Goal: Task Accomplishment & Management: Manage account settings

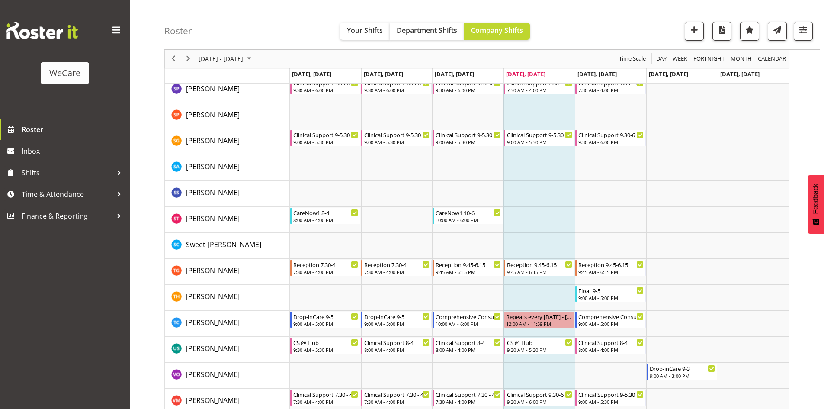
scroll to position [3876, 0]
click at [810, 34] on button "button" at bounding box center [803, 31] width 19 height 19
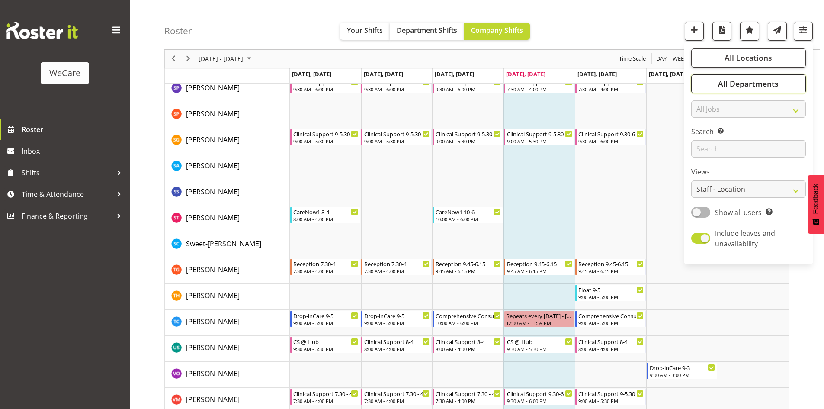
click at [774, 92] on button "All Departments" at bounding box center [748, 83] width 115 height 19
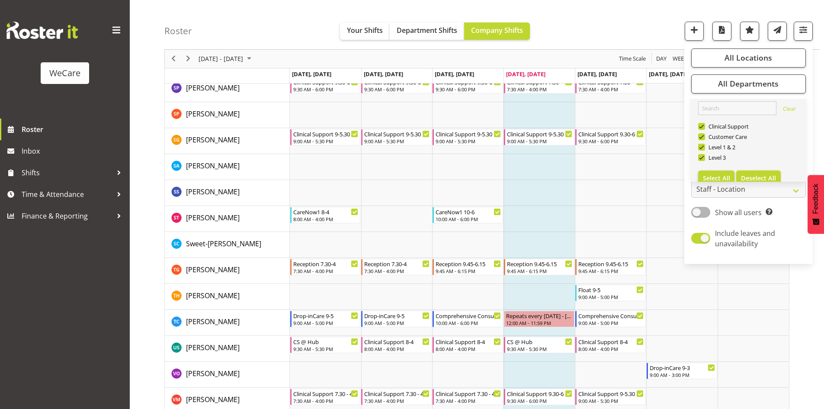
click at [765, 173] on button "Deselect All" at bounding box center [758, 178] width 45 height 16
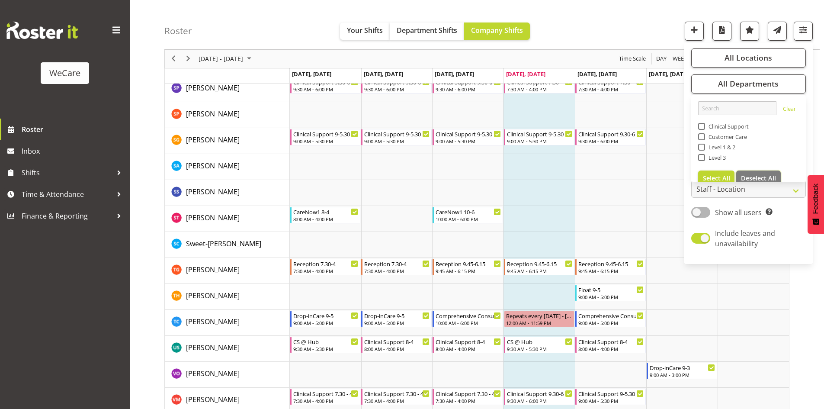
checkbox input "false"
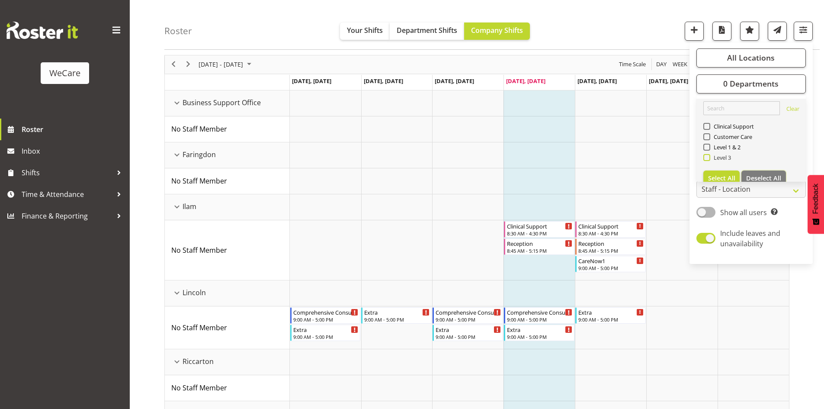
scroll to position [255, 0]
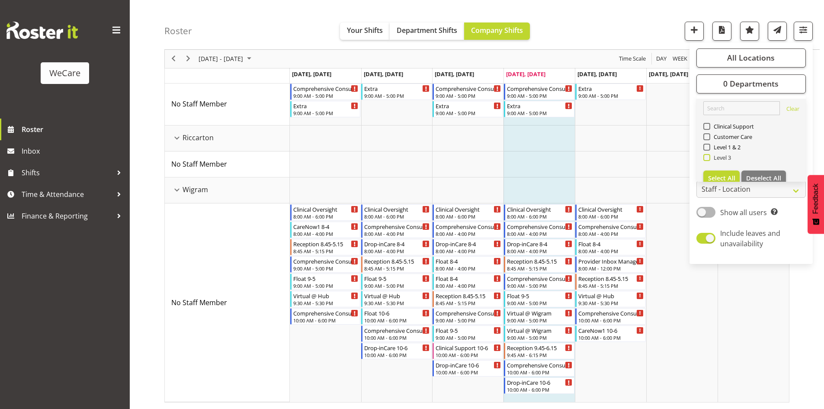
click at [730, 157] on span "Level 3" at bounding box center [720, 157] width 21 height 7
click at [709, 157] on input "Level 3" at bounding box center [707, 158] width 6 height 6
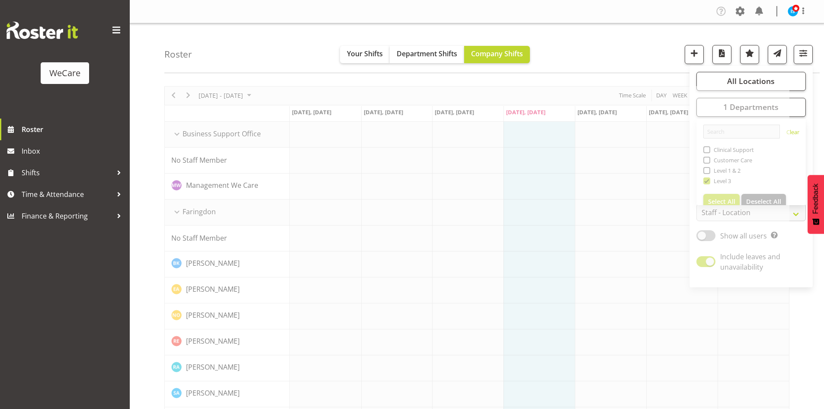
click at [569, 36] on div "Roster Your Shifts Department Shifts Company Shifts All Locations Clear Busines…" at bounding box center [492, 48] width 656 height 50
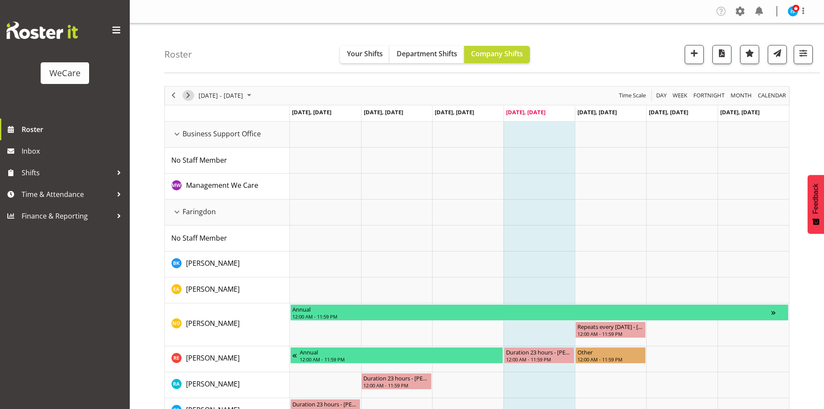
click at [194, 97] on button "Next" at bounding box center [189, 95] width 12 height 11
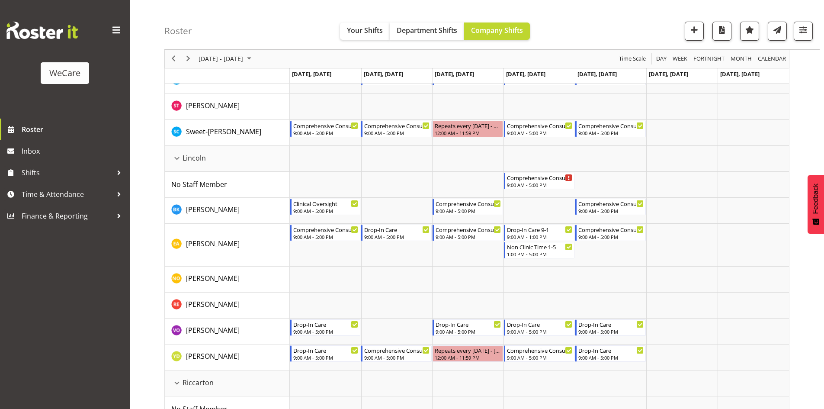
scroll to position [601, 0]
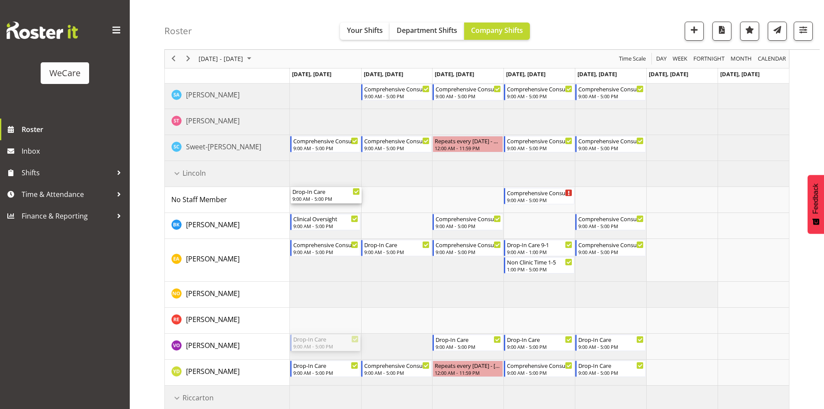
drag, startPoint x: 311, startPoint y: 337, endPoint x: 312, endPoint y: 198, distance: 139.3
click at [454, 209] on div "Drop-inCare 9-5 9:00 AM - 5:00 PM Comprehensive Consult 9-5 9:00 AM - 5:00 PM A…" at bounding box center [539, 372] width 499 height 1703
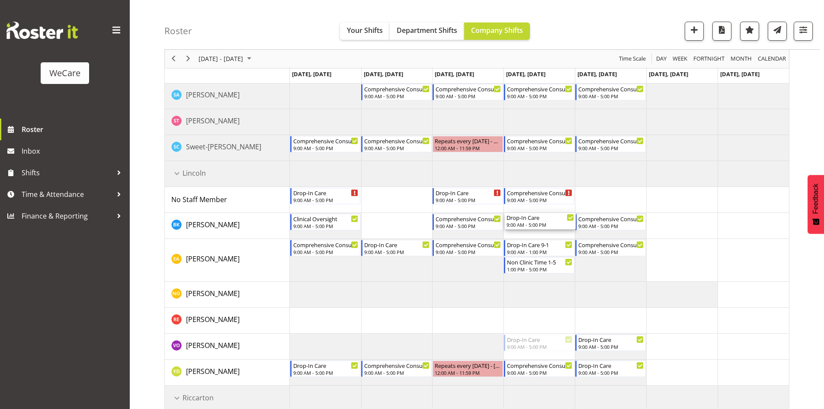
click at [551, 230] on div "Drop-inCare 9-5 9:00 AM - 5:00 PM Comprehensive Consult 9-5 9:00 AM - 5:00 PM A…" at bounding box center [539, 372] width 499 height 1703
drag, startPoint x: 599, startPoint y: 318, endPoint x: 606, endPoint y: 205, distance: 112.7
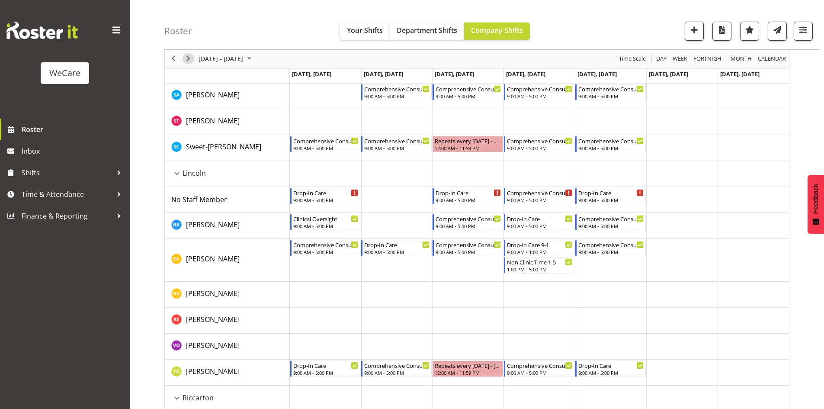
click at [186, 54] on span "Next" at bounding box center [188, 59] width 10 height 11
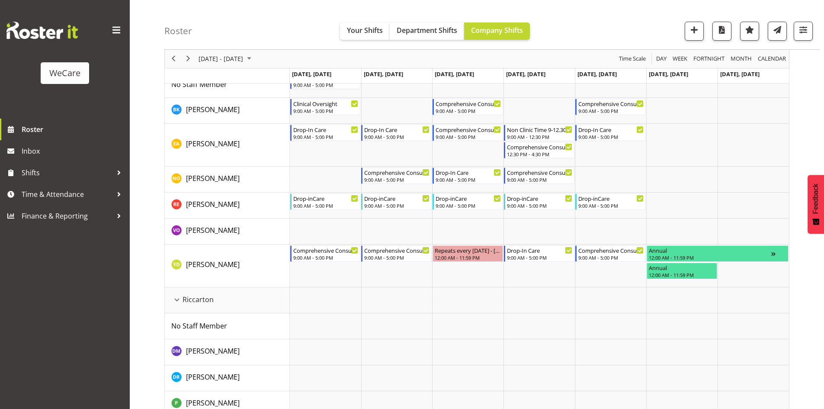
scroll to position [822, 0]
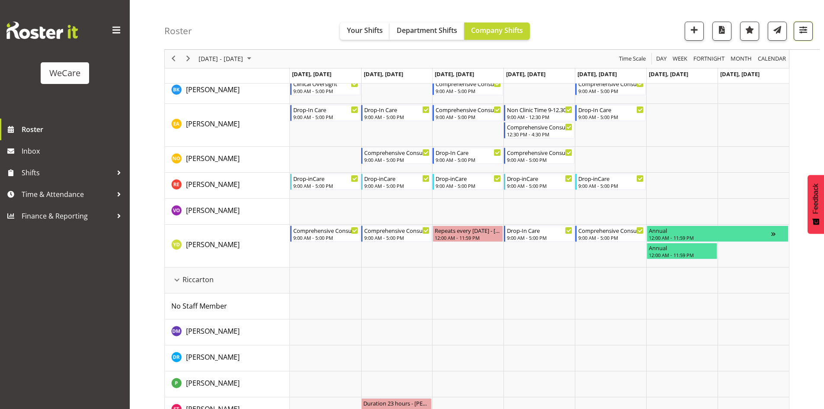
click at [802, 32] on span "button" at bounding box center [803, 29] width 11 height 11
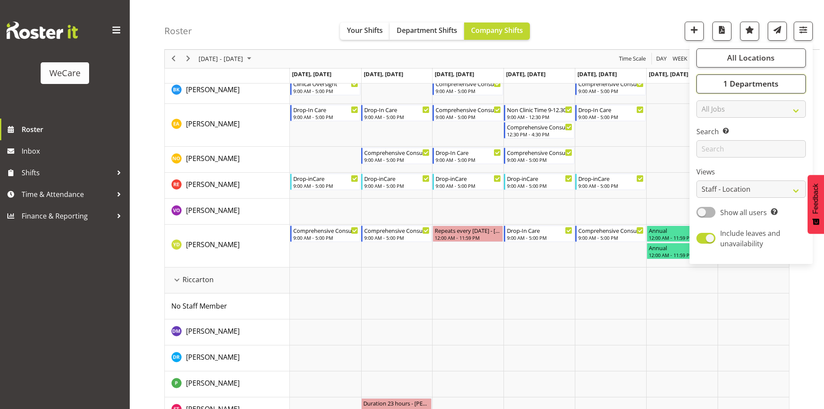
click at [743, 80] on span "1 Departments" at bounding box center [750, 84] width 55 height 10
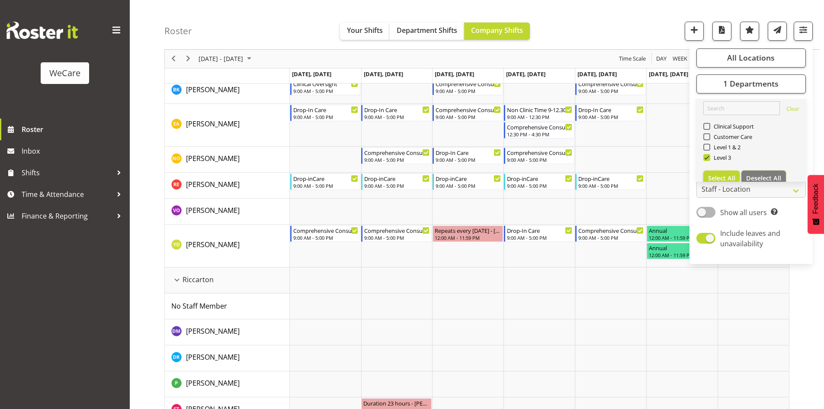
drag, startPoint x: 759, startPoint y: 177, endPoint x: 735, endPoint y: 155, distance: 32.2
click at [759, 176] on span "Deselect All" at bounding box center [763, 178] width 35 height 8
checkbox input "false"
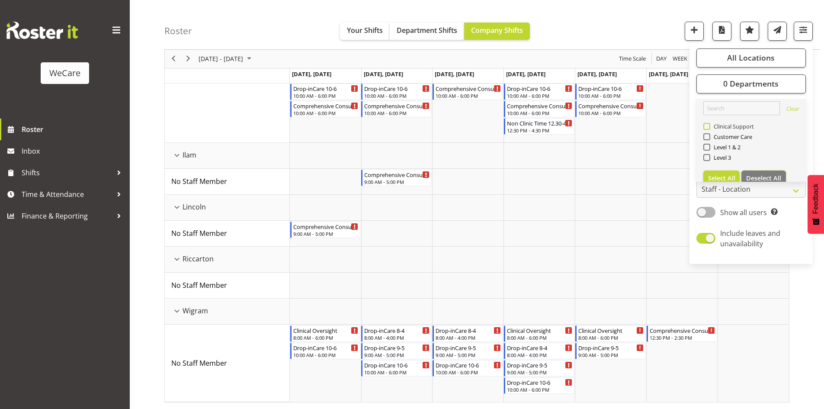
scroll to position [0, 0]
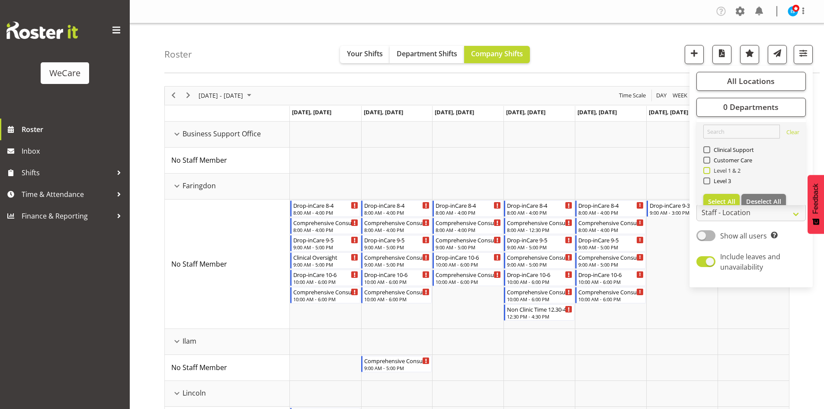
click at [728, 169] on span "Level 1 & 2" at bounding box center [725, 170] width 31 height 7
click at [709, 169] on input "Level 1 & 2" at bounding box center [707, 170] width 6 height 6
checkbox input "true"
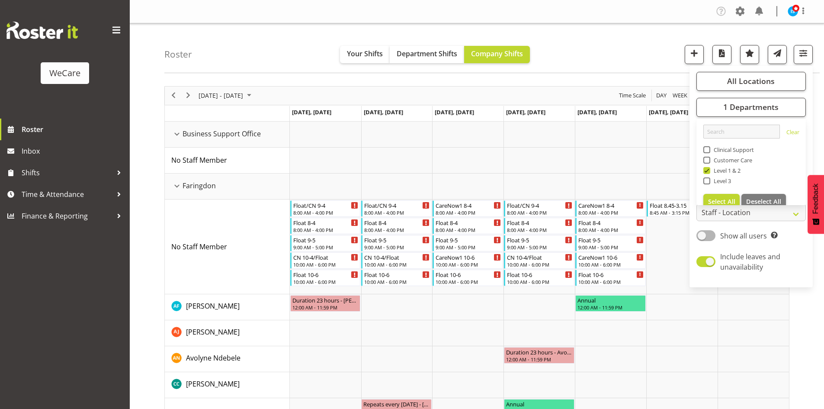
click at [640, 53] on div "Roster Your Shifts Department Shifts Company Shifts All Locations Clear Busines…" at bounding box center [492, 48] width 656 height 50
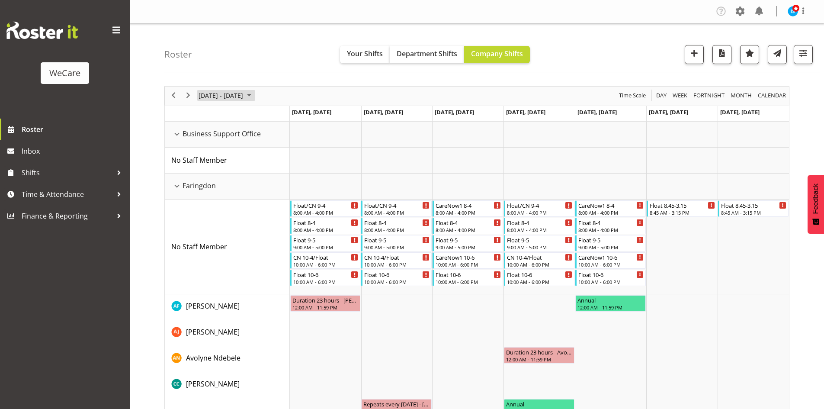
click at [222, 98] on span "September 01 - 07, 2025" at bounding box center [221, 95] width 46 height 11
click at [290, 115] on span "next month" at bounding box center [289, 117] width 15 height 16
click at [273, 150] on span "4" at bounding box center [276, 147] width 13 height 13
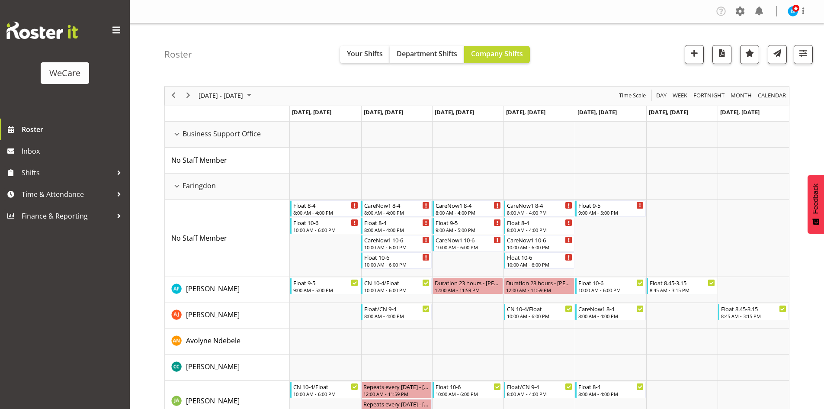
click at [654, 55] on div "Roster Your Shifts Department Shifts Company Shifts All Locations Clear Busines…" at bounding box center [492, 48] width 656 height 50
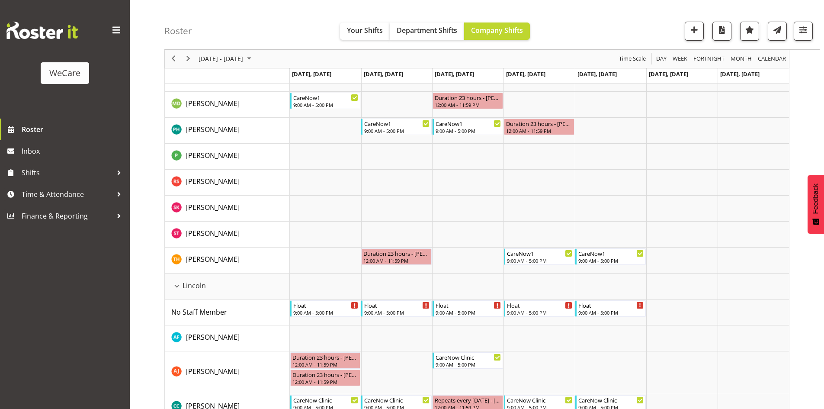
scroll to position [573, 0]
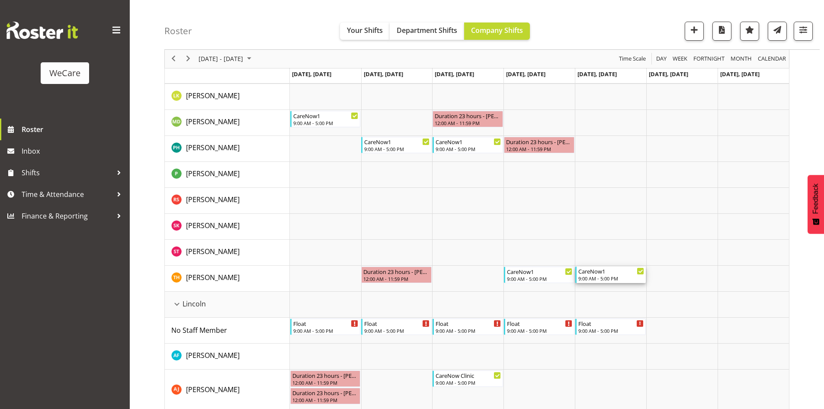
click at [621, 270] on div "CareNow1" at bounding box center [612, 271] width 66 height 9
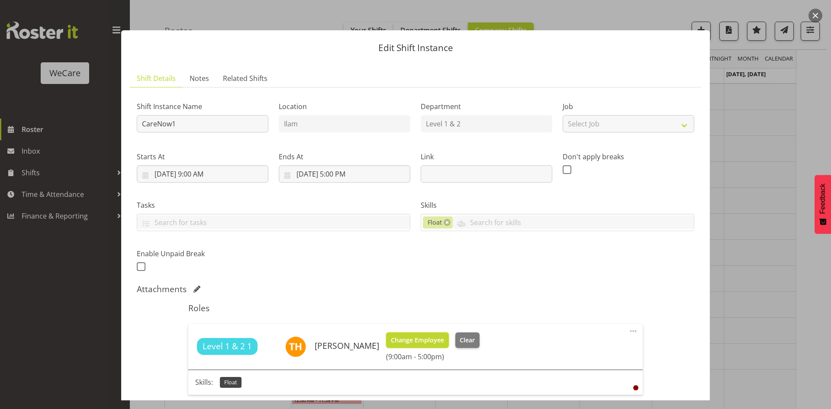
click at [398, 337] on span "Change Employee" at bounding box center [417, 340] width 53 height 10
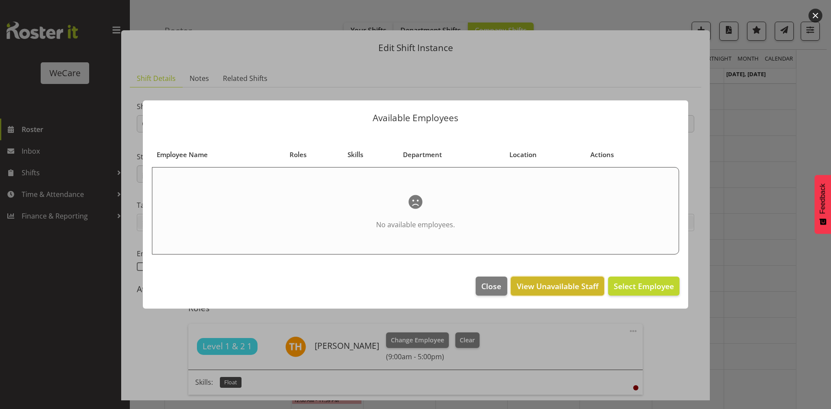
click at [550, 281] on span "View Unavailable Staff" at bounding box center [558, 285] width 82 height 11
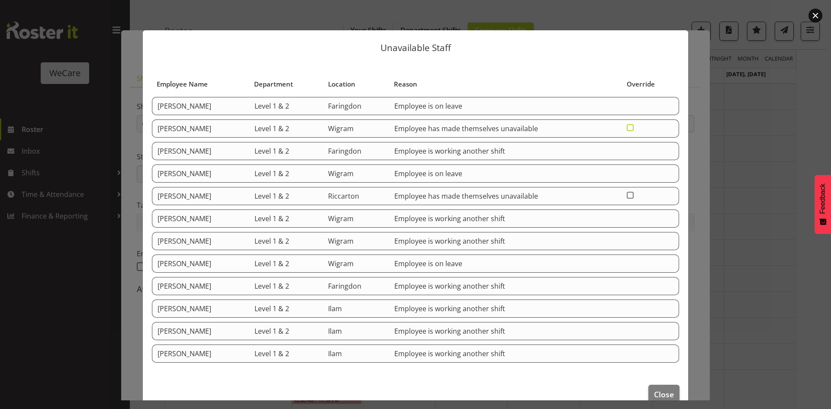
click at [629, 128] on span at bounding box center [630, 127] width 7 height 7
click at [629, 128] on input "checkbox" at bounding box center [630, 128] width 6 height 6
checkbox input "true"
click at [663, 389] on span "Close" at bounding box center [664, 394] width 20 height 11
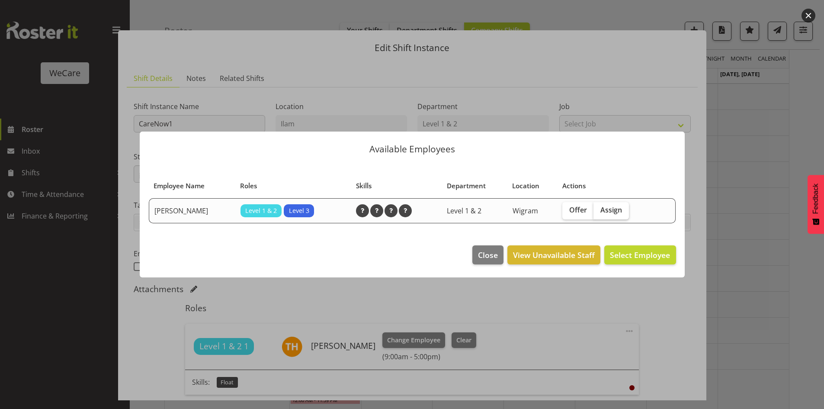
click at [612, 203] on label "Assign" at bounding box center [611, 210] width 35 height 17
click at [599, 207] on input "Assign" at bounding box center [597, 210] width 6 height 6
checkbox input "true"
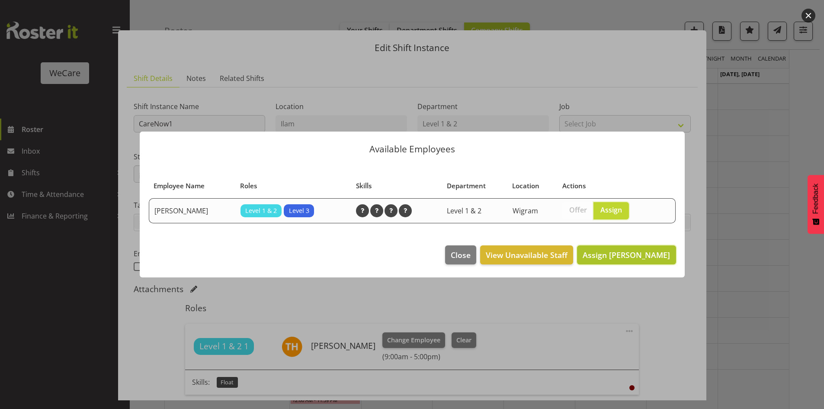
click at [630, 256] on span "Assign Pooja Prabhu" at bounding box center [626, 255] width 87 height 10
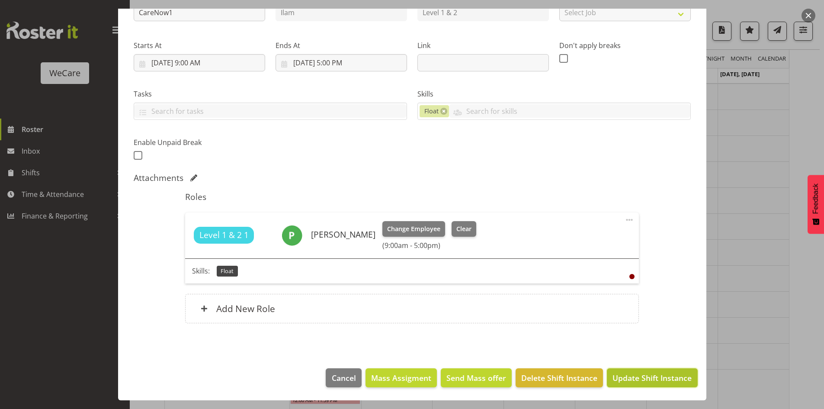
click at [652, 381] on span "Update Shift Instance" at bounding box center [652, 377] width 79 height 11
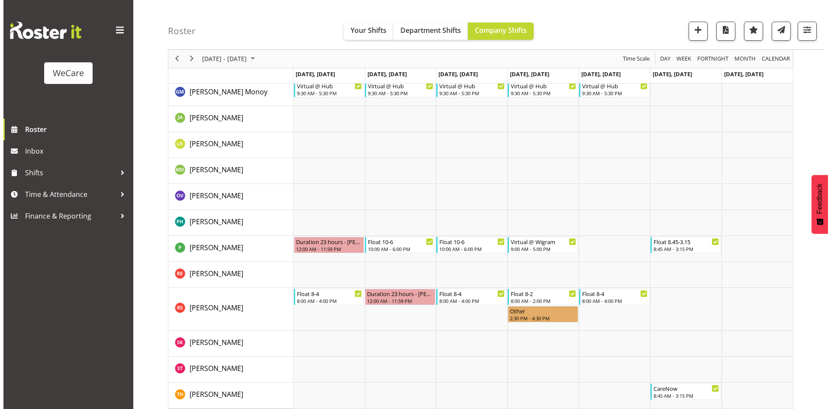
scroll to position [1698, 0]
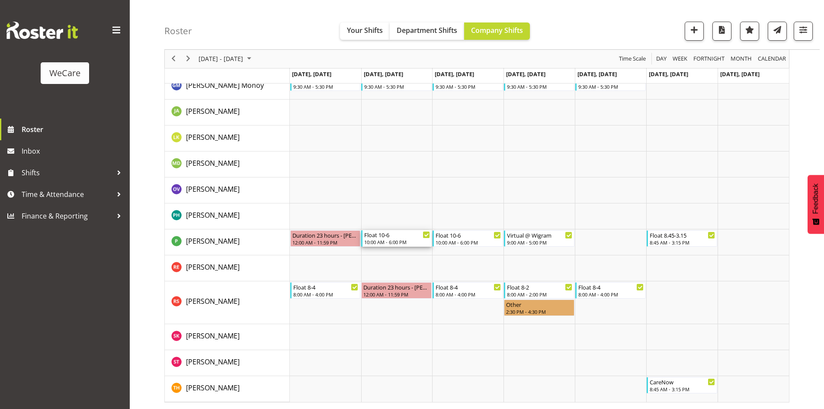
click at [405, 238] on div "Float 10-6" at bounding box center [397, 234] width 66 height 9
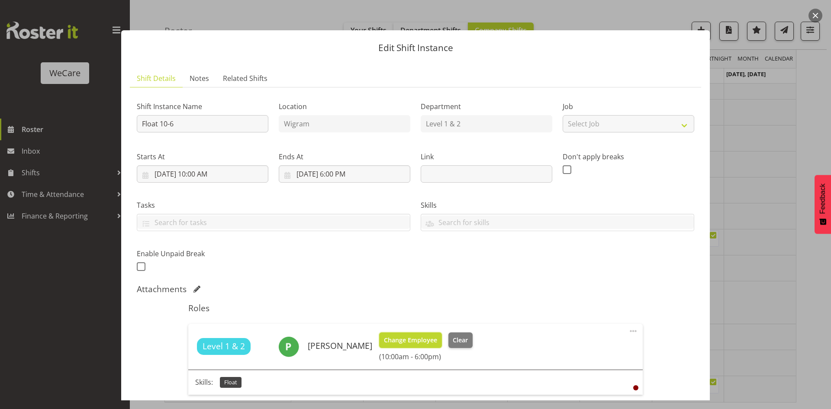
click at [387, 332] on button "Change Employee" at bounding box center [410, 340] width 63 height 16
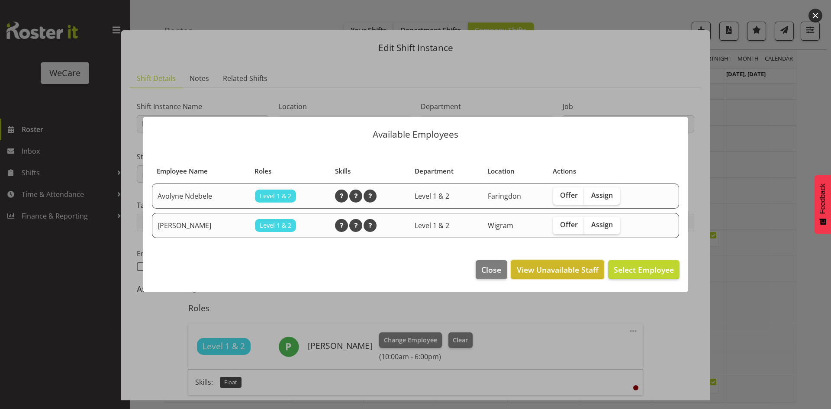
click at [543, 272] on span "View Unavailable Staff" at bounding box center [558, 269] width 82 height 11
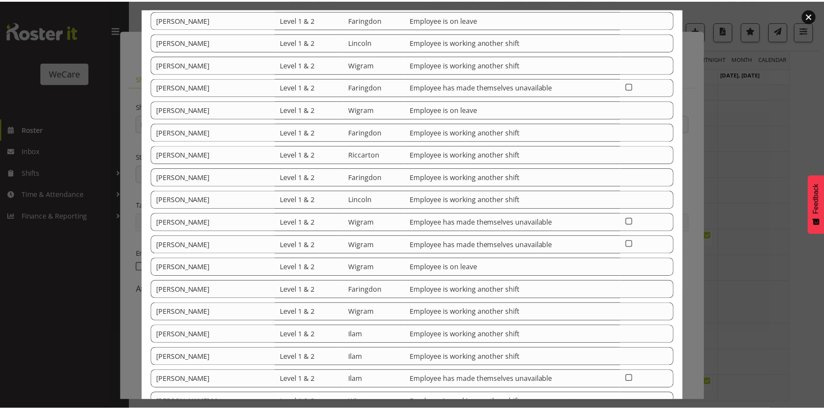
scroll to position [130, 0]
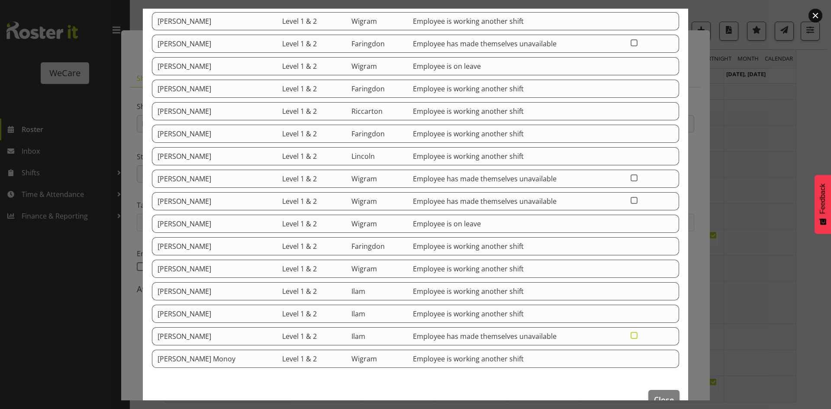
click at [633, 332] on label at bounding box center [635, 335] width 11 height 7
click at [633, 332] on input "checkbox" at bounding box center [633, 335] width 6 height 6
checkbox input "true"
click at [661, 394] on span "Close" at bounding box center [664, 399] width 20 height 11
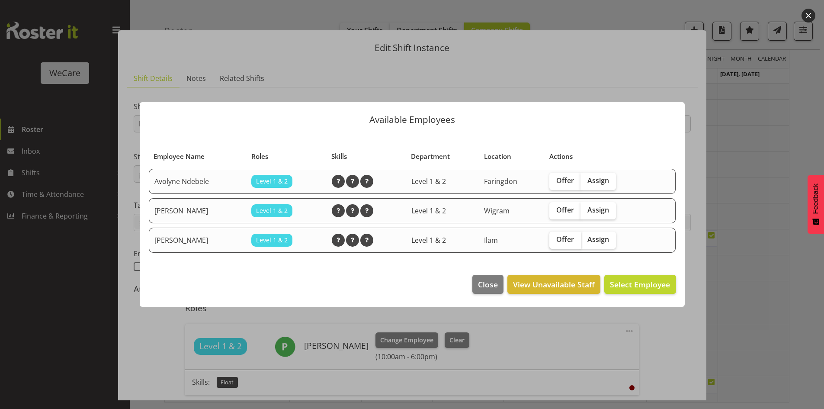
click at [580, 238] on label "Offer" at bounding box center [566, 239] width 32 height 17
click at [555, 238] on input "Offer" at bounding box center [553, 240] width 6 height 6
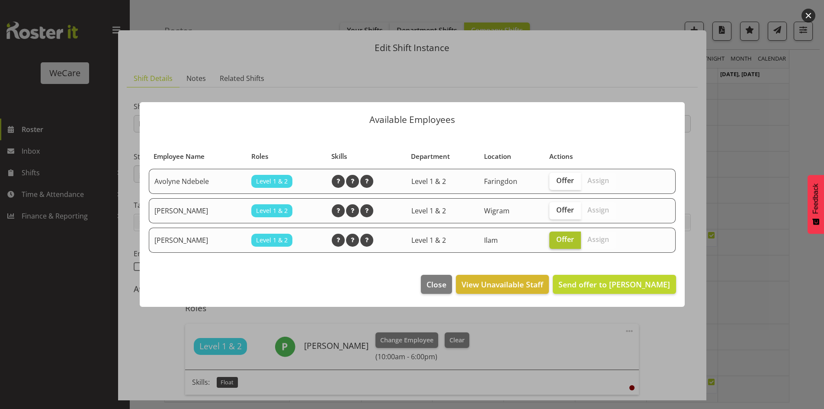
click at [573, 242] on span "Offer" at bounding box center [565, 239] width 18 height 9
click at [555, 242] on input "Offer" at bounding box center [553, 240] width 6 height 6
checkbox input "false"
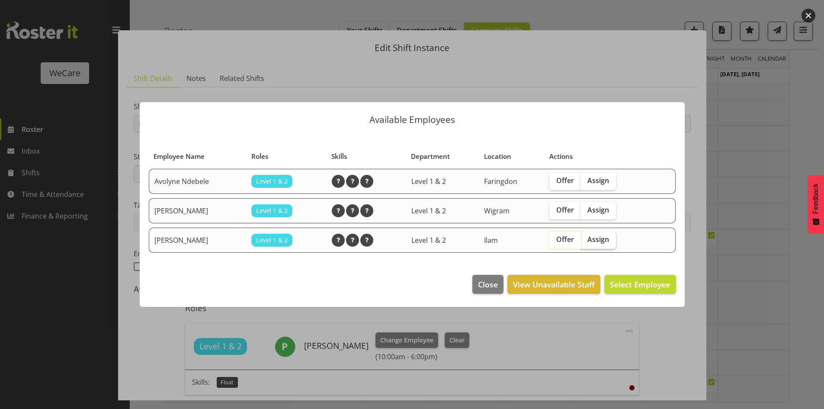
click at [600, 241] on span "Assign" at bounding box center [599, 239] width 22 height 9
click at [586, 241] on input "Assign" at bounding box center [584, 240] width 6 height 6
checkbox input "true"
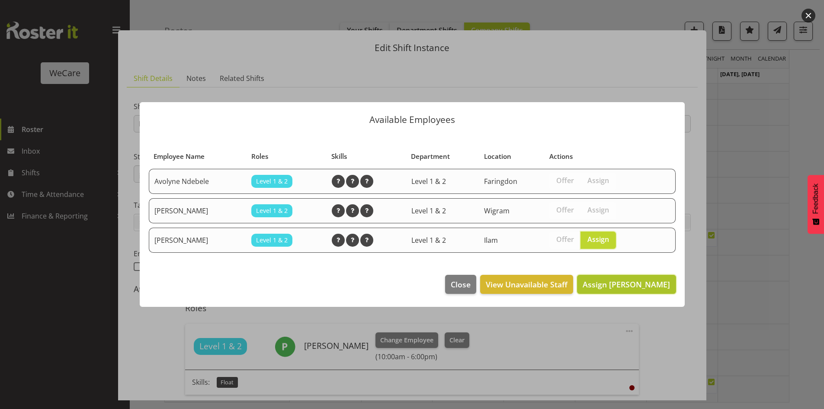
click at [638, 276] on button "Assign Tillie Hollyer" at bounding box center [626, 284] width 99 height 19
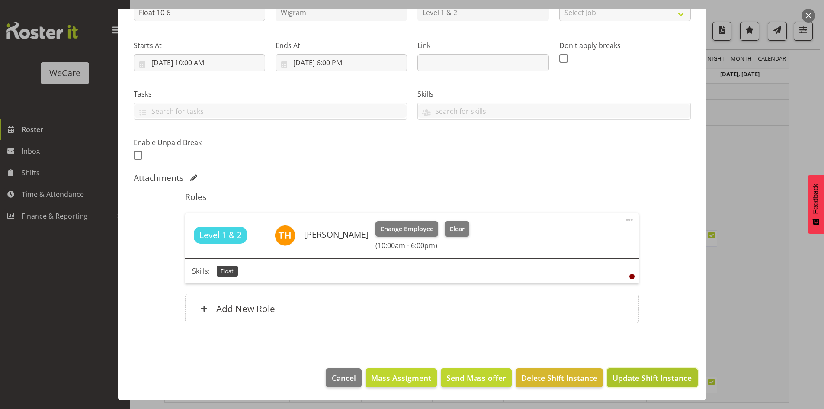
click at [643, 381] on span "Update Shift Instance" at bounding box center [652, 377] width 79 height 11
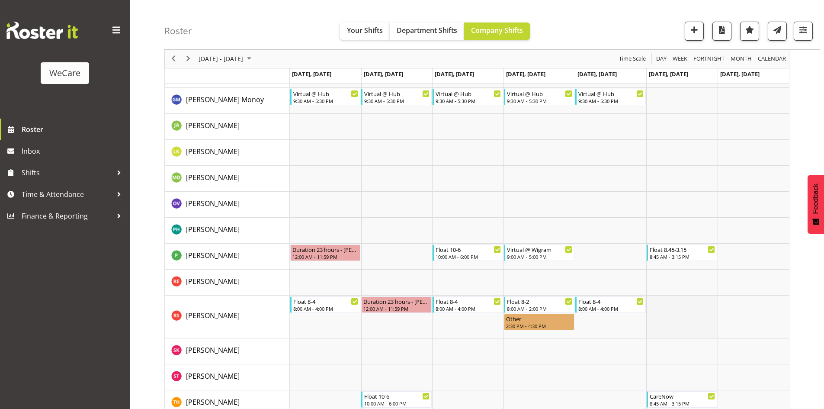
scroll to position [1698, 0]
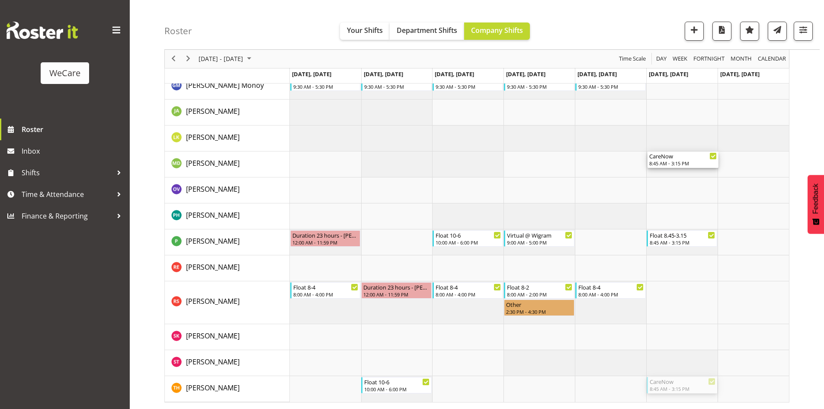
drag, startPoint x: 691, startPoint y: 392, endPoint x: 699, endPoint y: 171, distance: 220.8
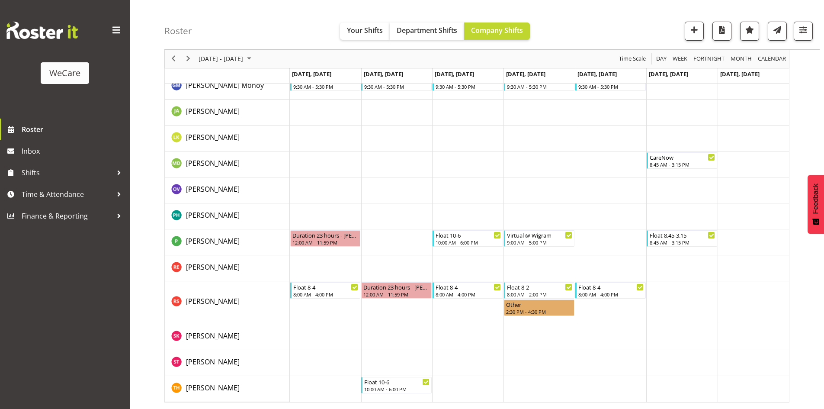
scroll to position [1648, 0]
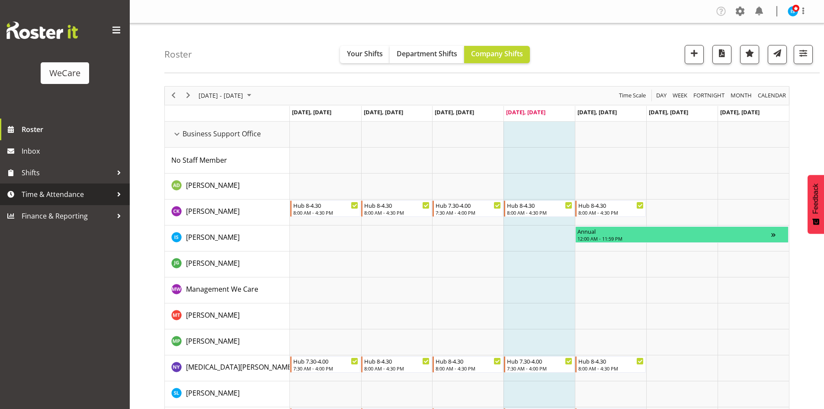
click at [99, 186] on link "Time & Attendance" at bounding box center [65, 194] width 130 height 22
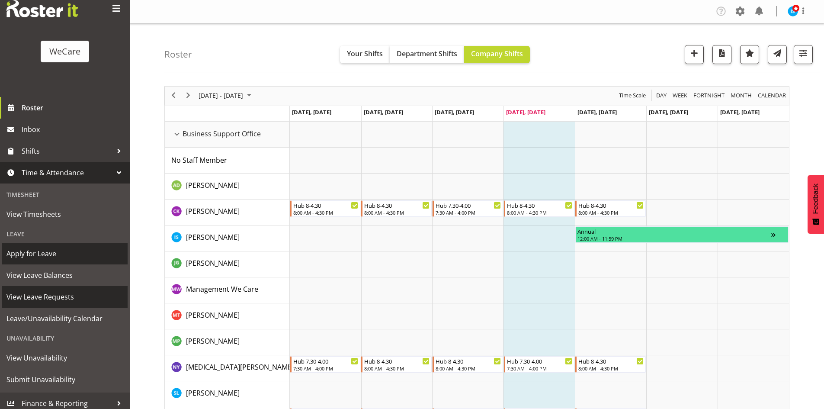
scroll to position [27, 0]
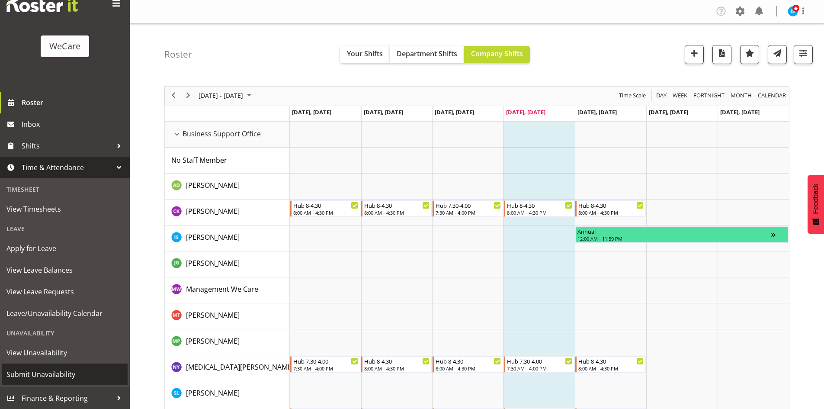
click at [55, 368] on span "Submit Unavailability" at bounding box center [64, 374] width 117 height 13
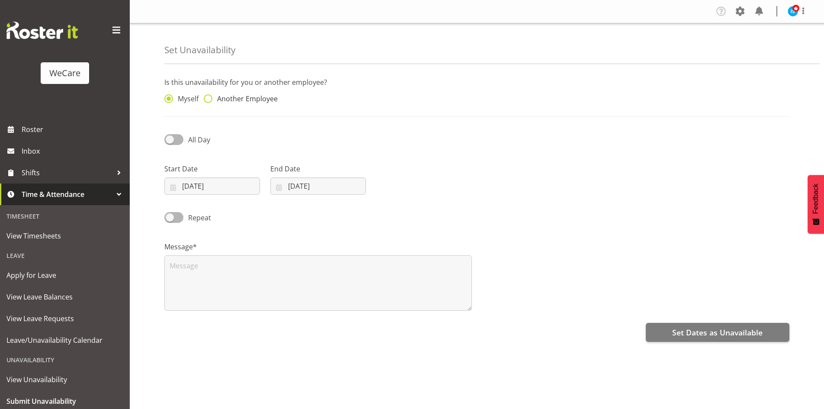
click at [260, 103] on span "Another Employee" at bounding box center [244, 98] width 65 height 9
click at [209, 102] on input "Another Employee" at bounding box center [207, 99] width 6 height 6
radio input "true"
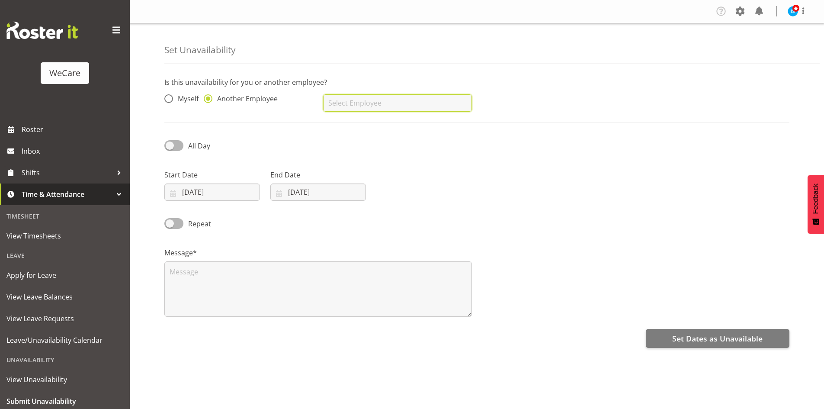
click at [356, 109] on input "text" at bounding box center [397, 102] width 148 height 17
type input "[PERSON_NAME]"
click at [210, 181] on div "Start Date 21/08/2025 January February March April May June July August Septemb…" at bounding box center [212, 185] width 96 height 31
click at [228, 198] on input "21/08/2025" at bounding box center [212, 191] width 96 height 17
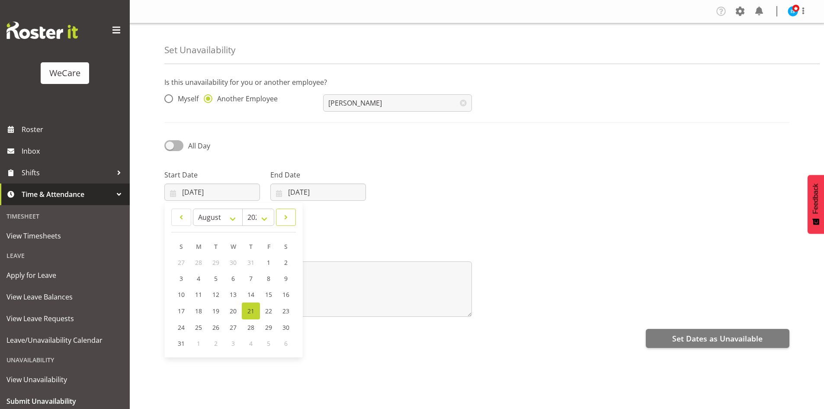
click at [289, 215] on span at bounding box center [286, 217] width 9 height 10
select select "8"
click at [223, 326] on link "30" at bounding box center [216, 326] width 17 height 16
type input "30/09/2025"
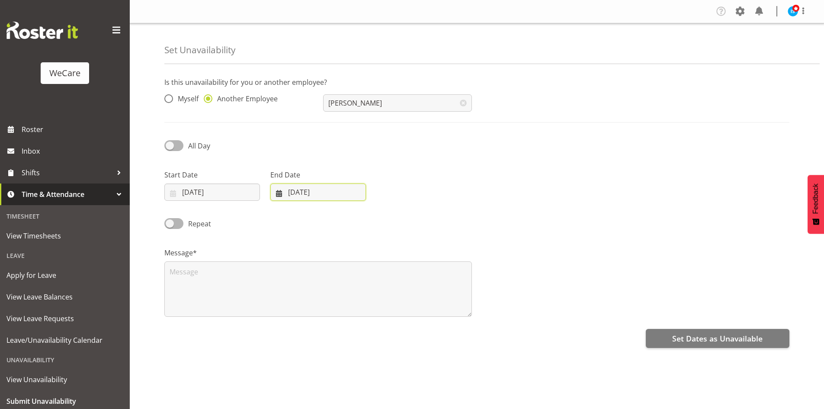
click at [322, 198] on input "21/08/2025" at bounding box center [318, 191] width 96 height 17
click at [393, 212] on link at bounding box center [391, 217] width 22 height 17
select select "8"
click at [318, 331] on link "30" at bounding box center [322, 326] width 17 height 16
type input "30/09/2025"
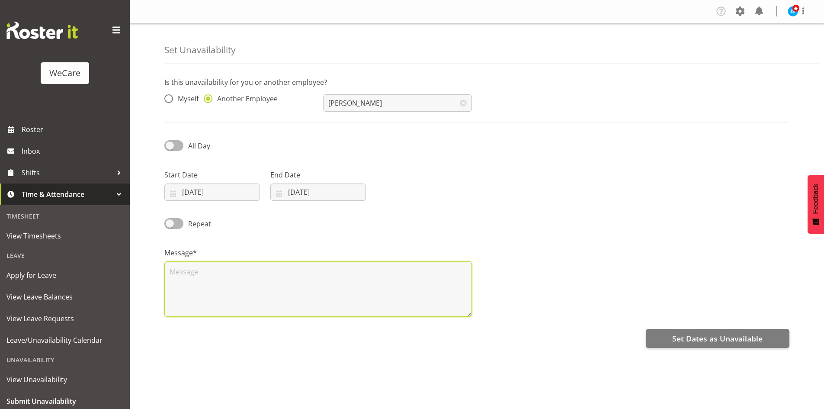
click at [234, 287] on textarea at bounding box center [318, 288] width 308 height 55
type textarea "RDO"
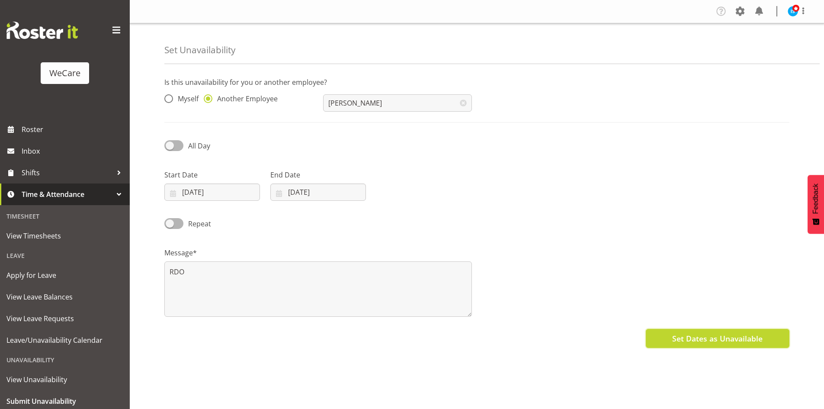
click at [712, 338] on span "Set Dates as Unavailable" at bounding box center [717, 338] width 90 height 11
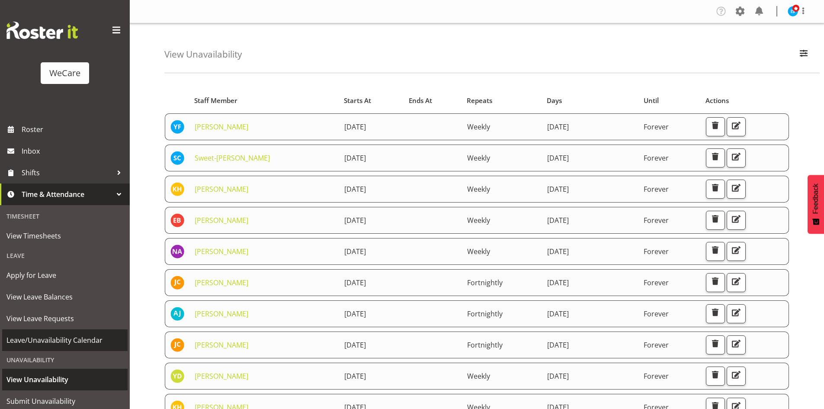
scroll to position [27, 0]
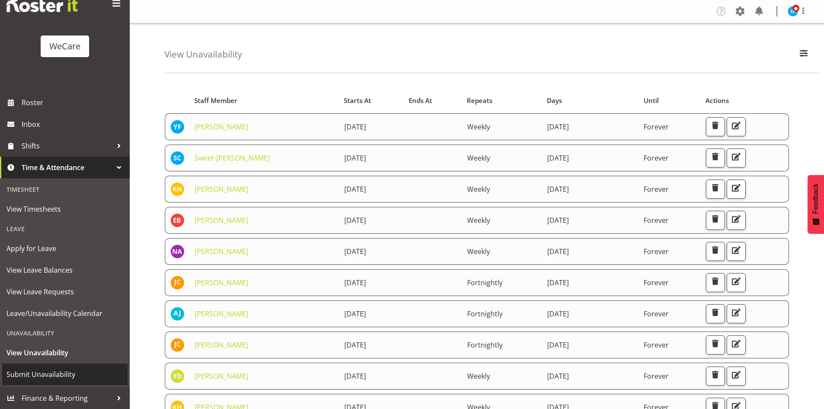
click at [63, 368] on span "Submit Unavailability" at bounding box center [64, 374] width 117 height 13
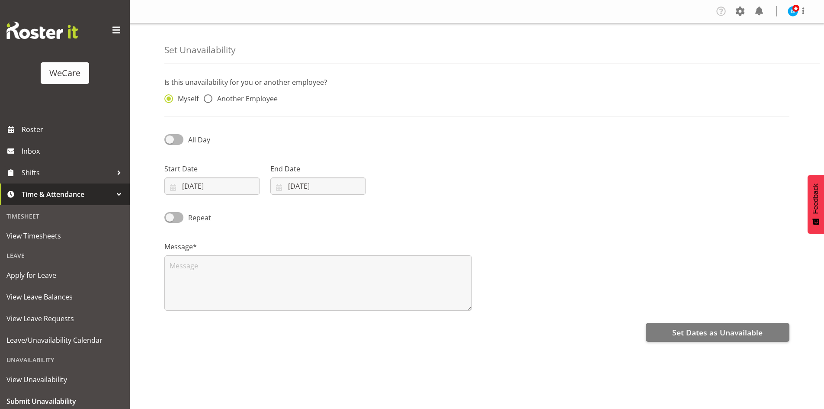
click at [235, 103] on span "Another Employee" at bounding box center [244, 98] width 65 height 9
click at [209, 102] on input "Another Employee" at bounding box center [207, 99] width 6 height 6
radio input "true"
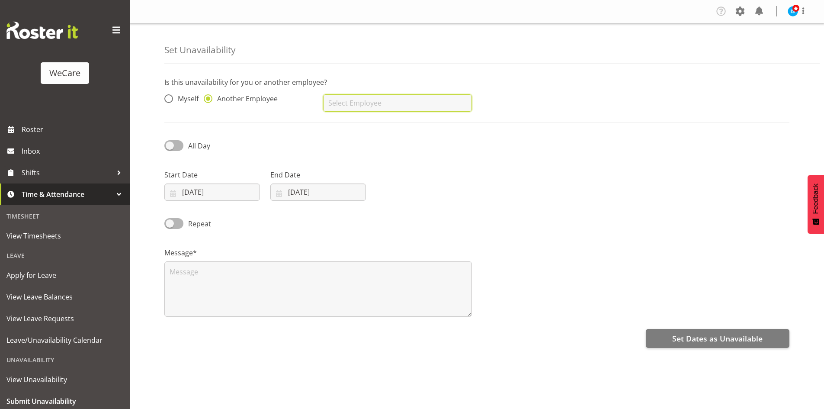
click at [331, 112] on div "AJ Jones Aleea Devenport Alex Ferguson Amy Johannsen Andrea Ramirez Andrew Casb…" at bounding box center [397, 102] width 148 height 17
type input "[PERSON_NAME]"
click at [203, 193] on input "21/08/2025" at bounding box center [212, 191] width 96 height 17
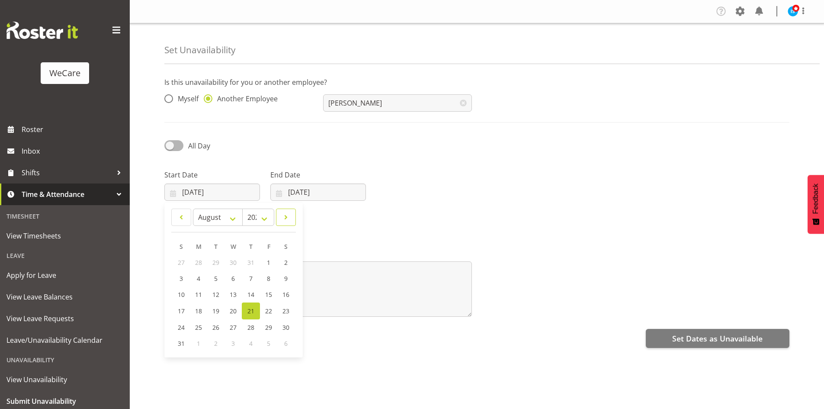
click at [289, 218] on span at bounding box center [286, 217] width 9 height 10
select select "9"
click at [269, 268] on link "3" at bounding box center [268, 262] width 17 height 16
type input "03/10/2025"
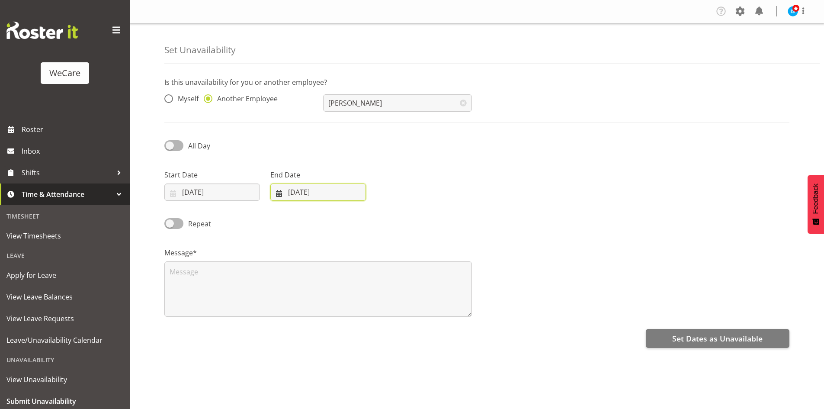
click at [299, 197] on input "21/08/2025" at bounding box center [318, 191] width 96 height 17
click at [392, 220] on span at bounding box center [391, 217] width 10 height 10
select select "9"
click at [375, 263] on span "3" at bounding box center [374, 262] width 3 height 8
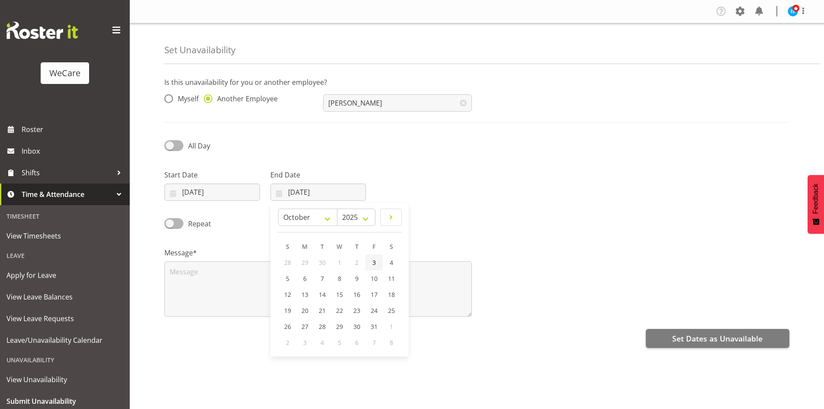
type input "03/10/2025"
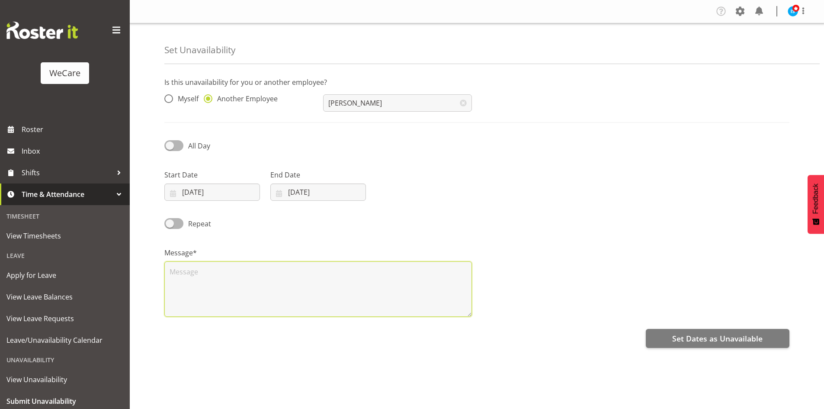
click at [292, 288] on textarea at bounding box center [318, 288] width 308 height 55
type textarea "RDO"
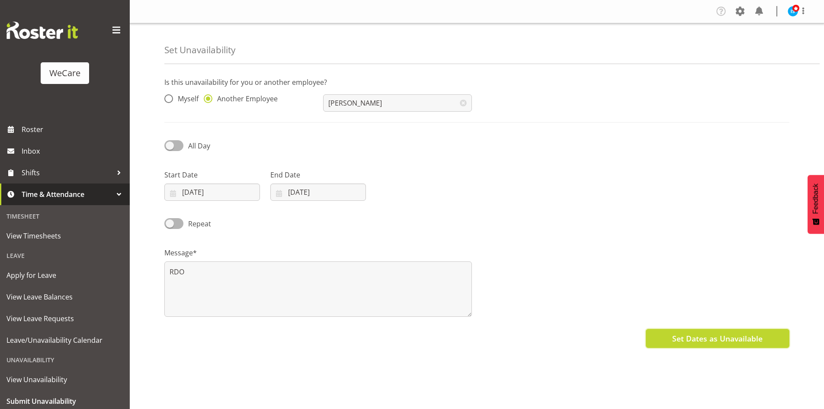
click at [694, 337] on span "Set Dates as Unavailable" at bounding box center [717, 338] width 90 height 11
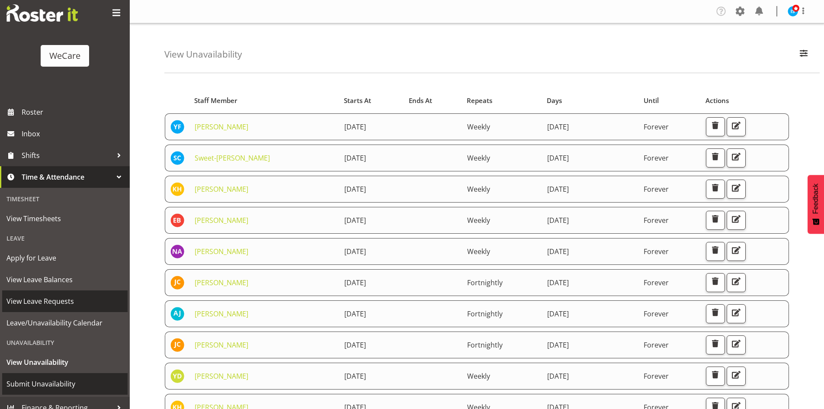
scroll to position [27, 0]
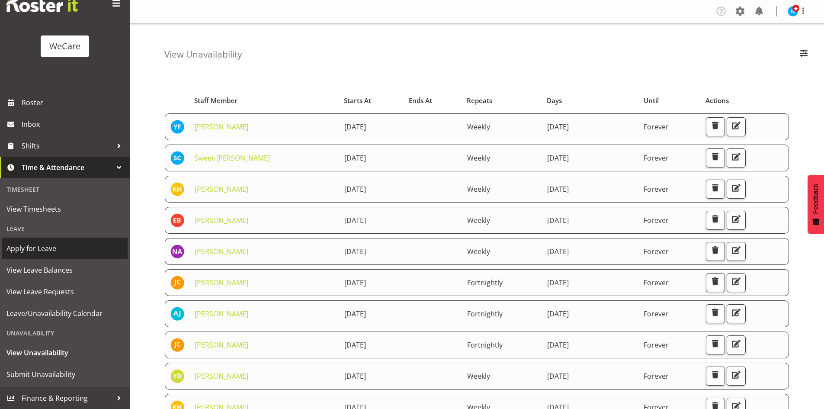
click at [50, 253] on span "Apply for Leave" at bounding box center [64, 248] width 117 height 13
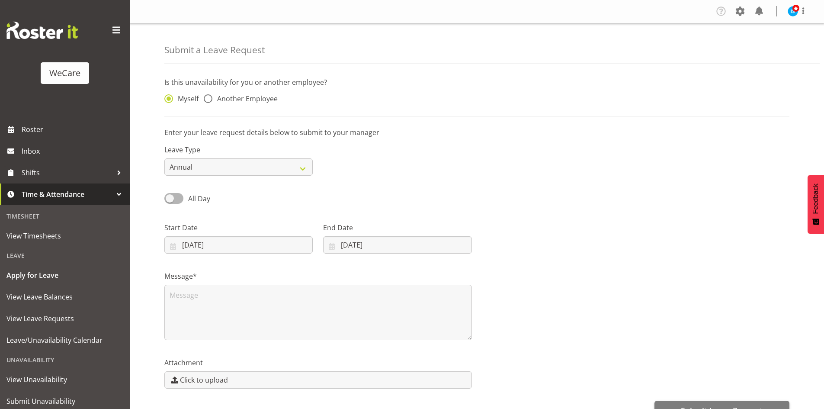
click at [228, 98] on span "Another Employee" at bounding box center [244, 98] width 65 height 9
click at [209, 98] on input "Another Employee" at bounding box center [207, 99] width 6 height 6
radio input "true"
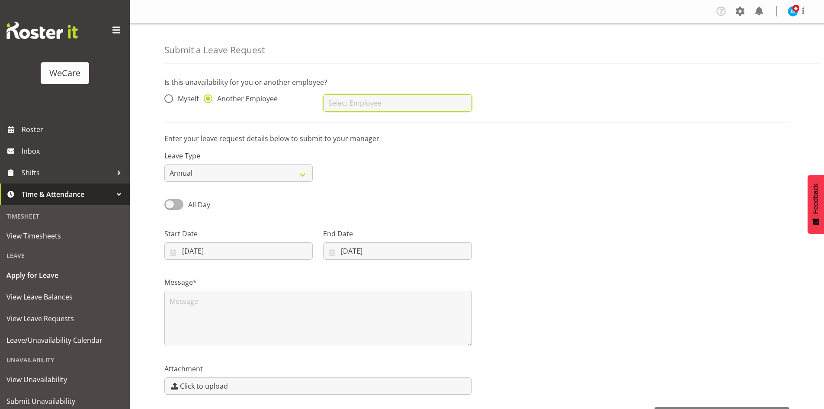
click at [405, 97] on input "text" at bounding box center [397, 102] width 148 height 17
type input "Tillie Hollyer"
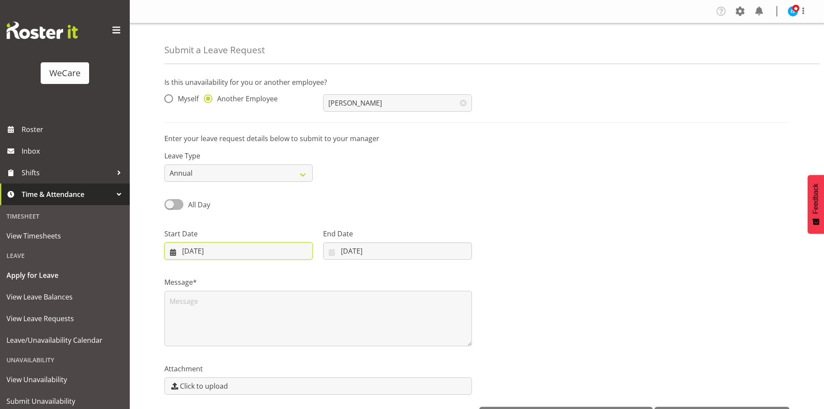
click at [190, 259] on input "21/08/2025" at bounding box center [238, 250] width 148 height 17
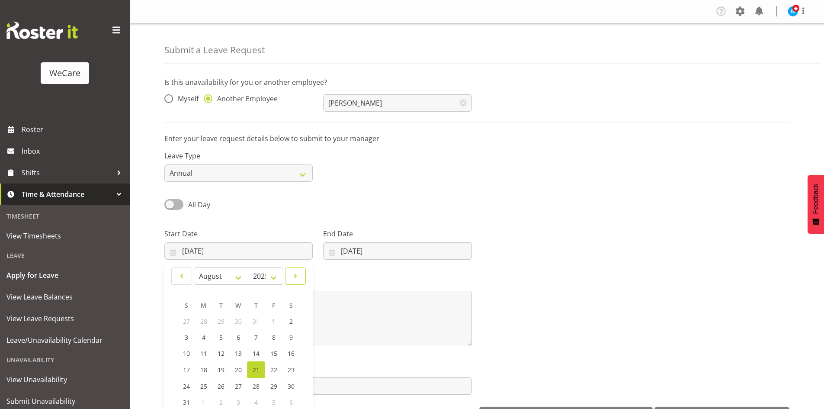
click at [296, 278] on span at bounding box center [296, 276] width 10 height 10
select select "9"
click at [297, 318] on link "4" at bounding box center [290, 321] width 17 height 16
type input "04/10/2025"
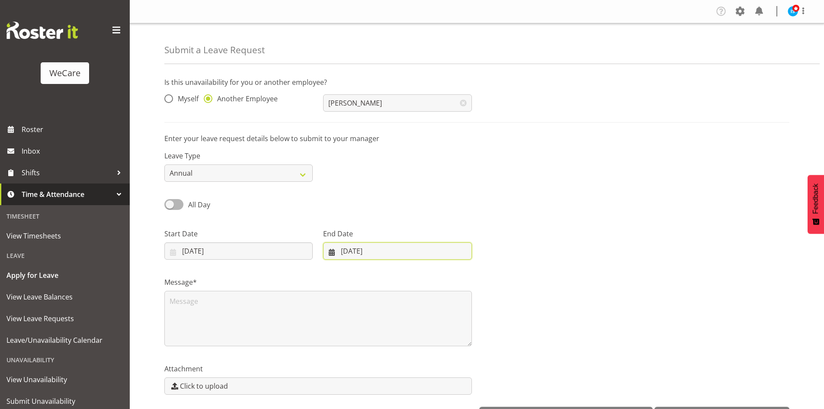
click at [392, 253] on input "21/08/2025" at bounding box center [397, 250] width 148 height 17
click at [444, 276] on span at bounding box center [444, 276] width 10 height 10
select select "9"
click at [337, 337] on link "5" at bounding box center [340, 337] width 17 height 16
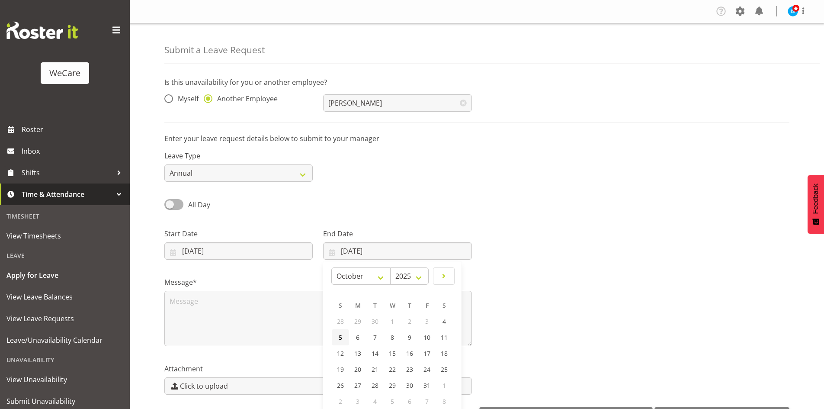
type input "05/10/2025"
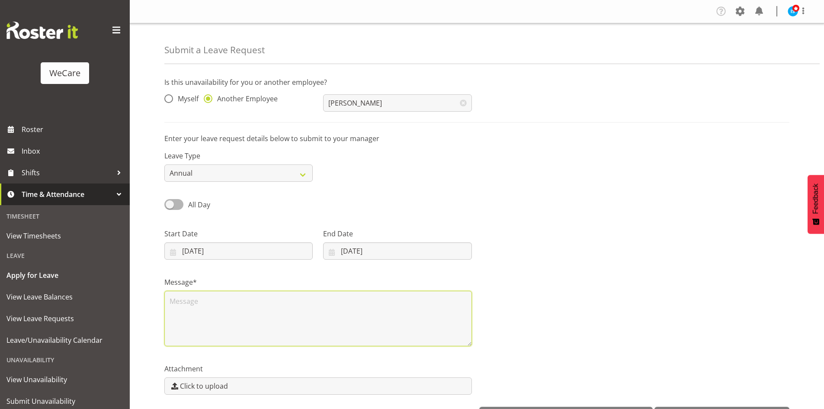
click at [263, 323] on textarea at bounding box center [318, 318] width 308 height 55
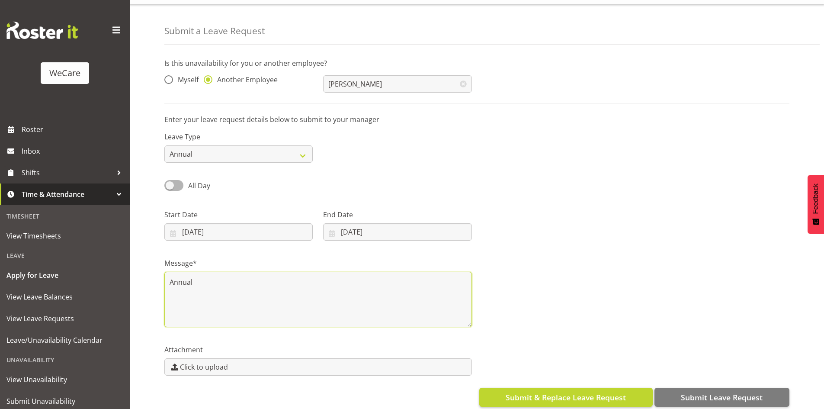
scroll to position [30, 0]
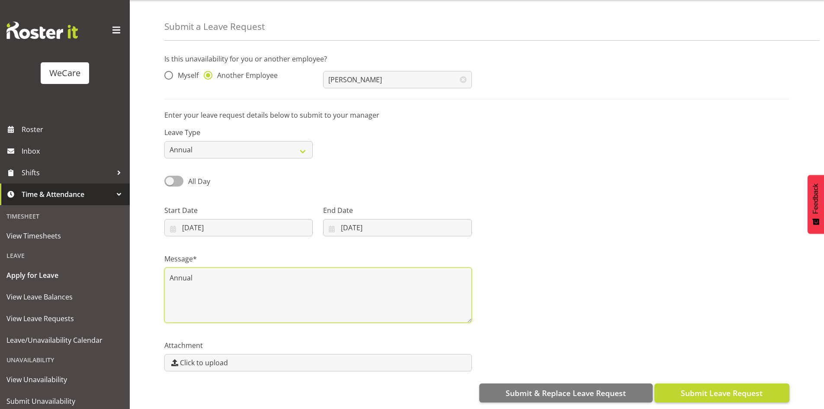
type textarea "Annual"
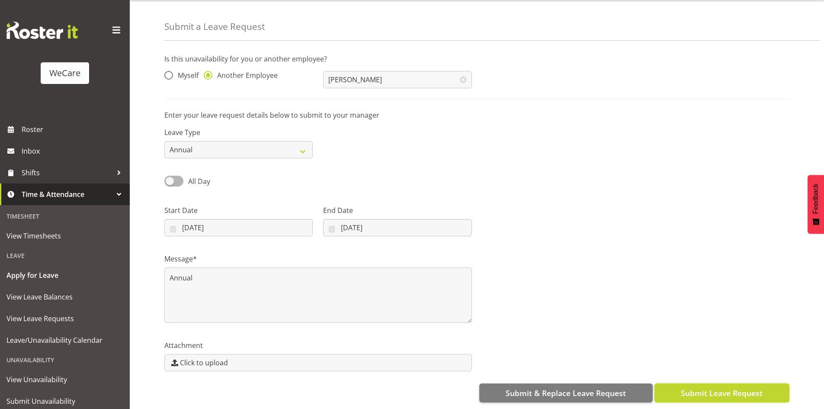
click at [693, 387] on span "Submit Leave Request" at bounding box center [722, 392] width 82 height 11
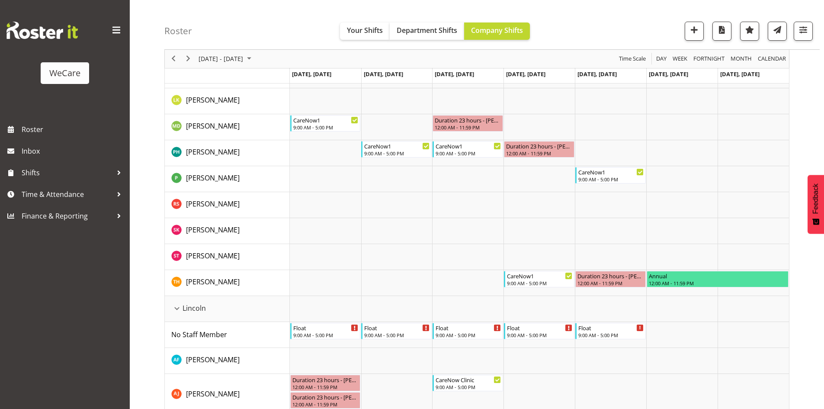
scroll to position [579, 0]
